Goal: Find specific page/section: Find specific page/section

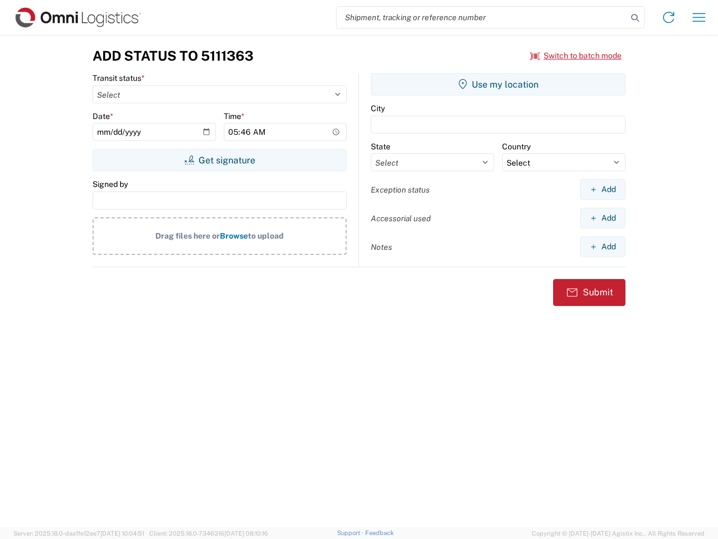
click at [482, 17] on input "search" at bounding box center [482, 17] width 291 height 21
click at [635, 18] on icon at bounding box center [636, 18] width 16 height 16
click at [669, 17] on icon at bounding box center [669, 17] width 18 height 18
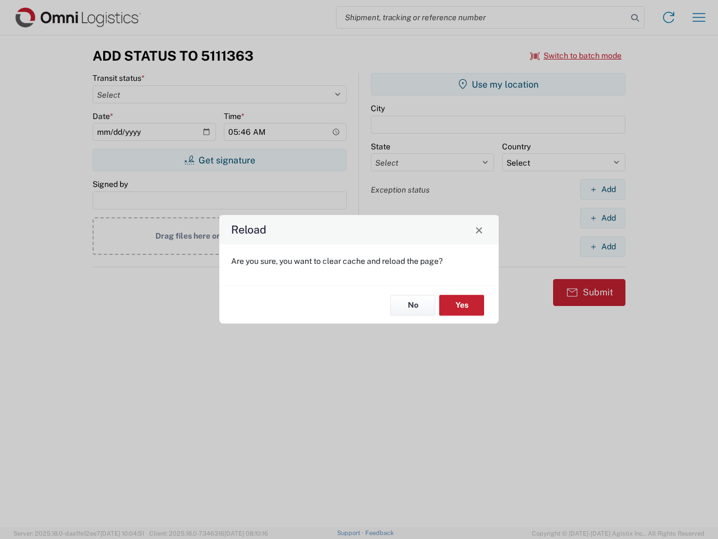
click at [576, 56] on div "Reload Are you sure, you want to clear cache and reload the page? No Yes" at bounding box center [359, 269] width 718 height 539
click at [219, 160] on div "Reload Are you sure, you want to clear cache and reload the page? No Yes" at bounding box center [359, 269] width 718 height 539
click at [498, 84] on div "Reload Are you sure, you want to clear cache and reload the page? No Yes" at bounding box center [359, 269] width 718 height 539
click at [603, 189] on div "Reload Are you sure, you want to clear cache and reload the page? No Yes" at bounding box center [359, 269] width 718 height 539
click at [603, 218] on div "Reload Are you sure, you want to clear cache and reload the page? No Yes" at bounding box center [359, 269] width 718 height 539
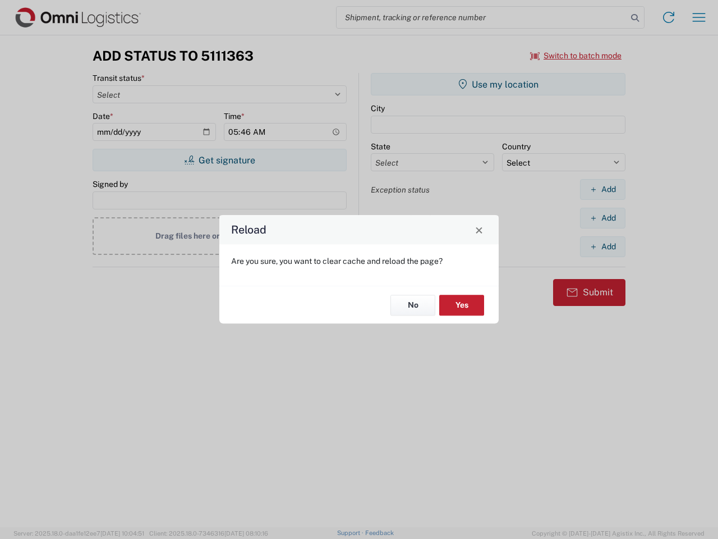
click at [603, 246] on div "Reload Are you sure, you want to clear cache and reload the page? No Yes" at bounding box center [359, 269] width 718 height 539
